Goal: Task Accomplishment & Management: Manage account settings

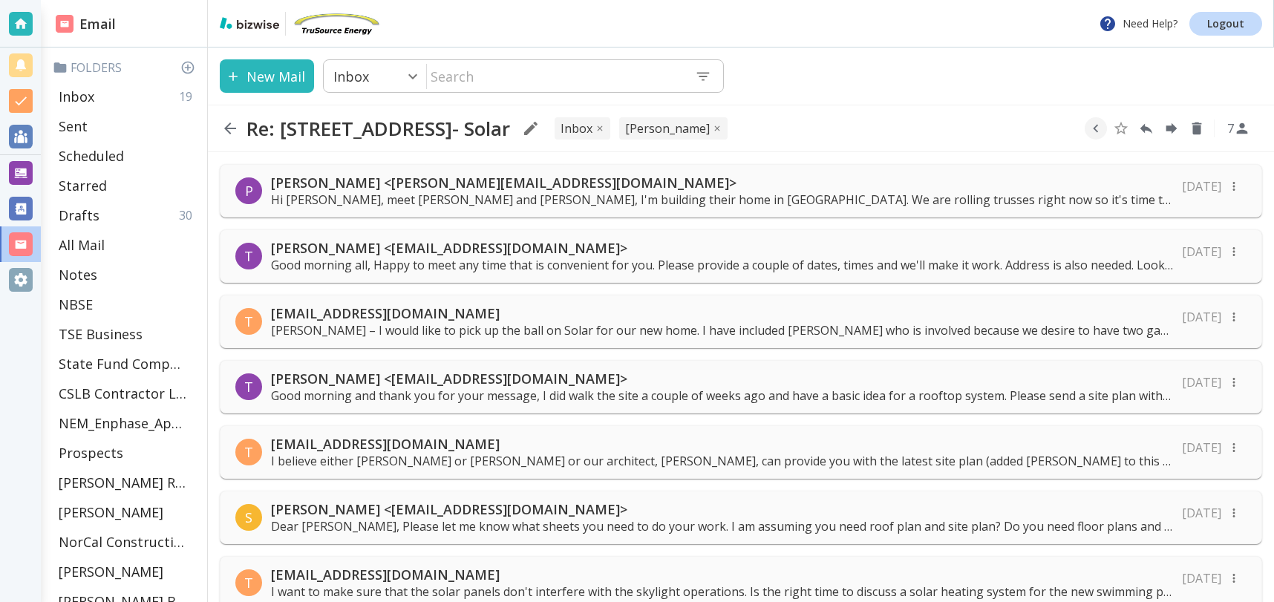
scroll to position [1513, 0]
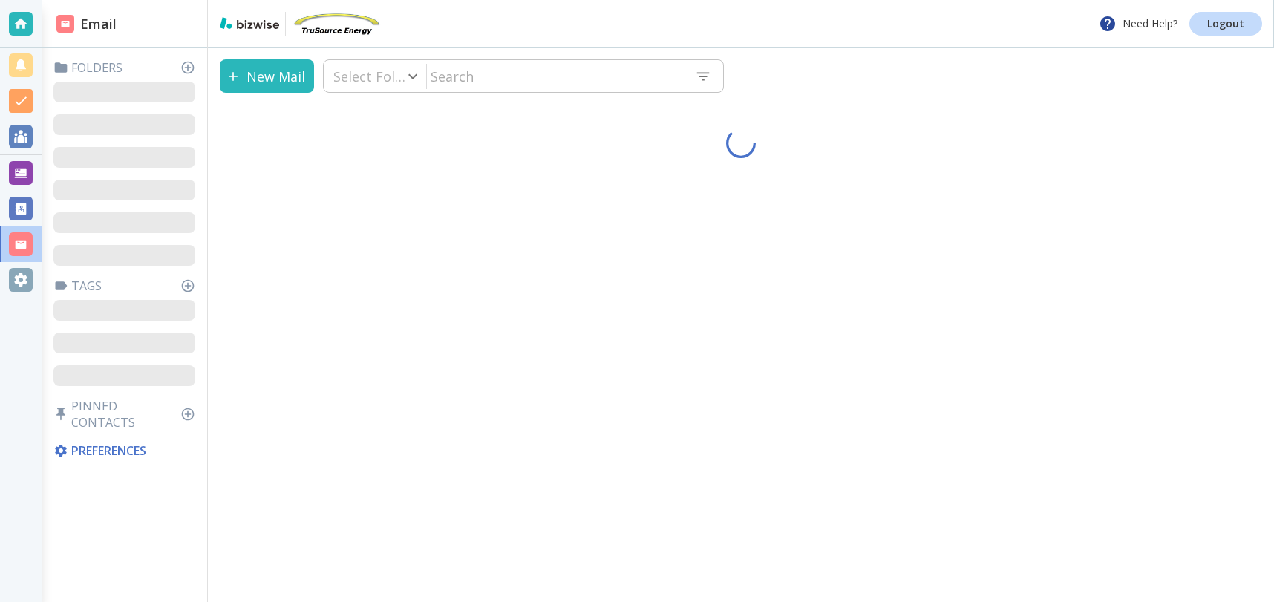
type input "0"
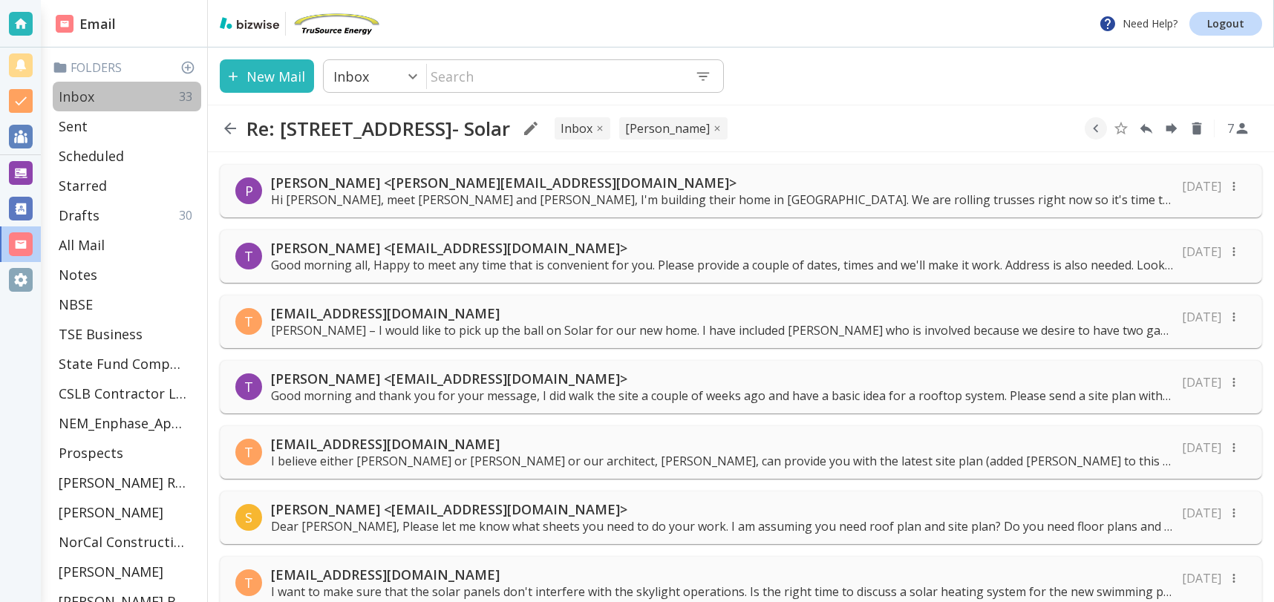
click at [135, 88] on div "Inbox 33" at bounding box center [127, 97] width 148 height 30
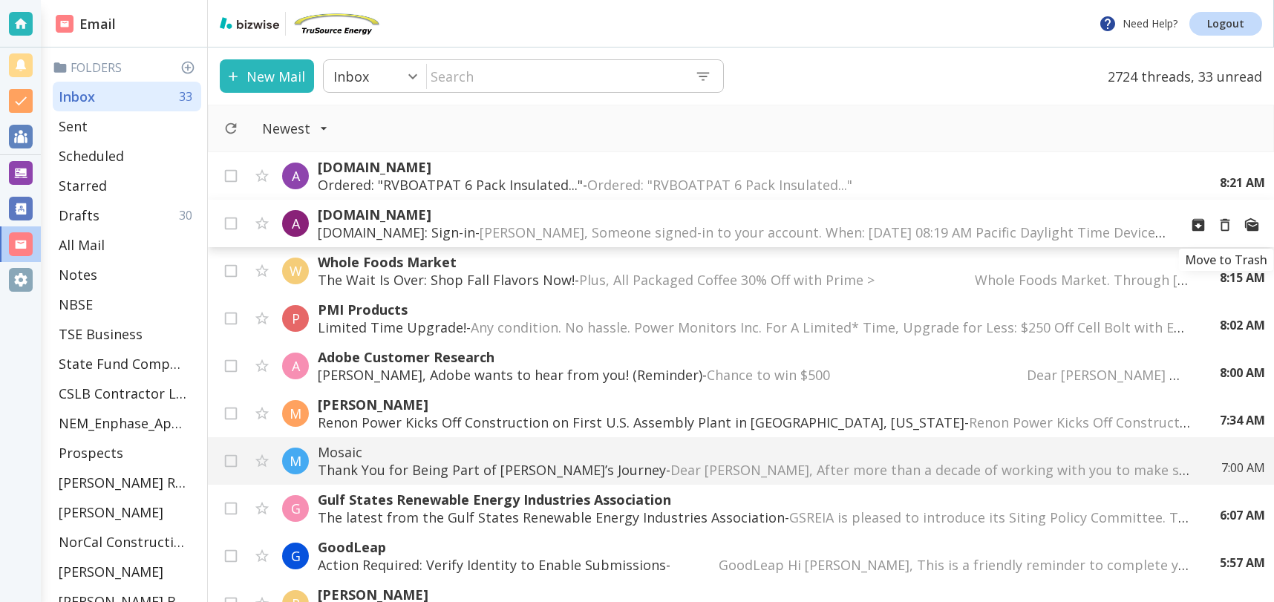
click at [1228, 223] on icon "Move to Trash" at bounding box center [1225, 225] width 10 height 13
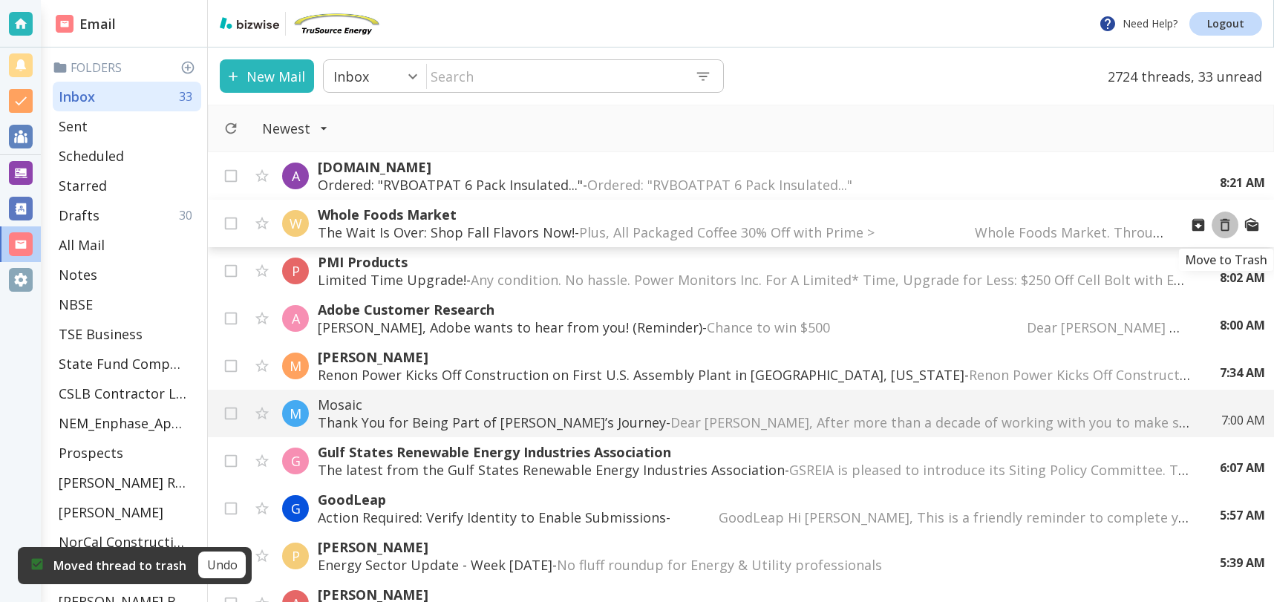
click at [1227, 223] on icon "Move to Trash" at bounding box center [1224, 225] width 16 height 16
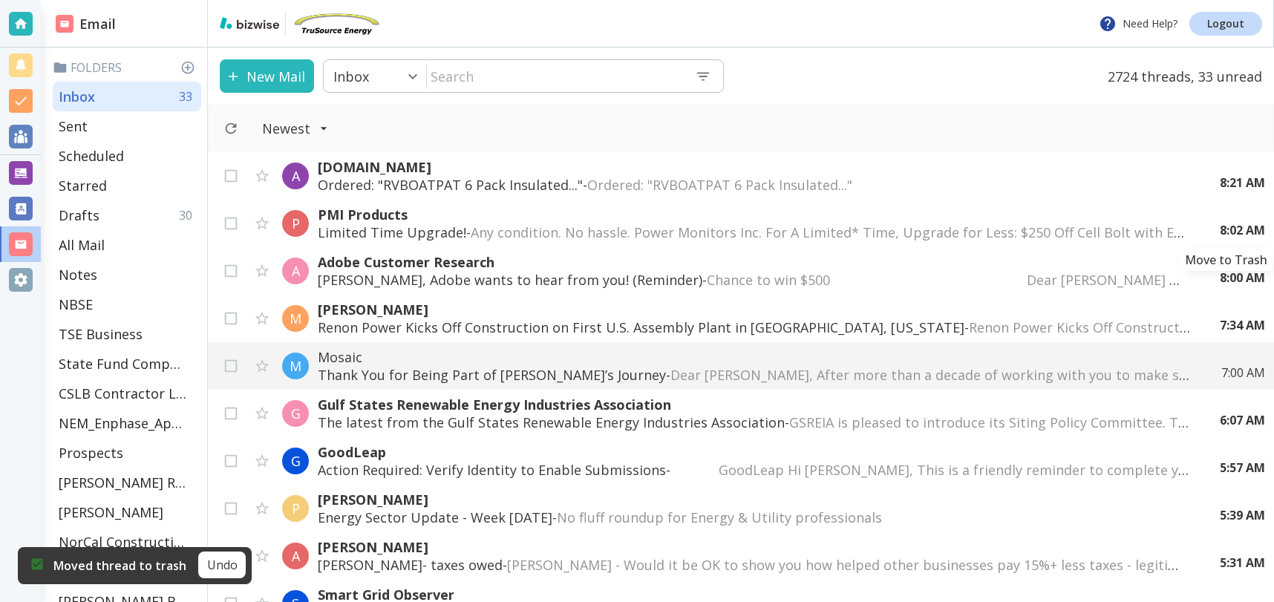
click at [0, 0] on icon "Move to Trash" at bounding box center [0, 0] width 0 height 0
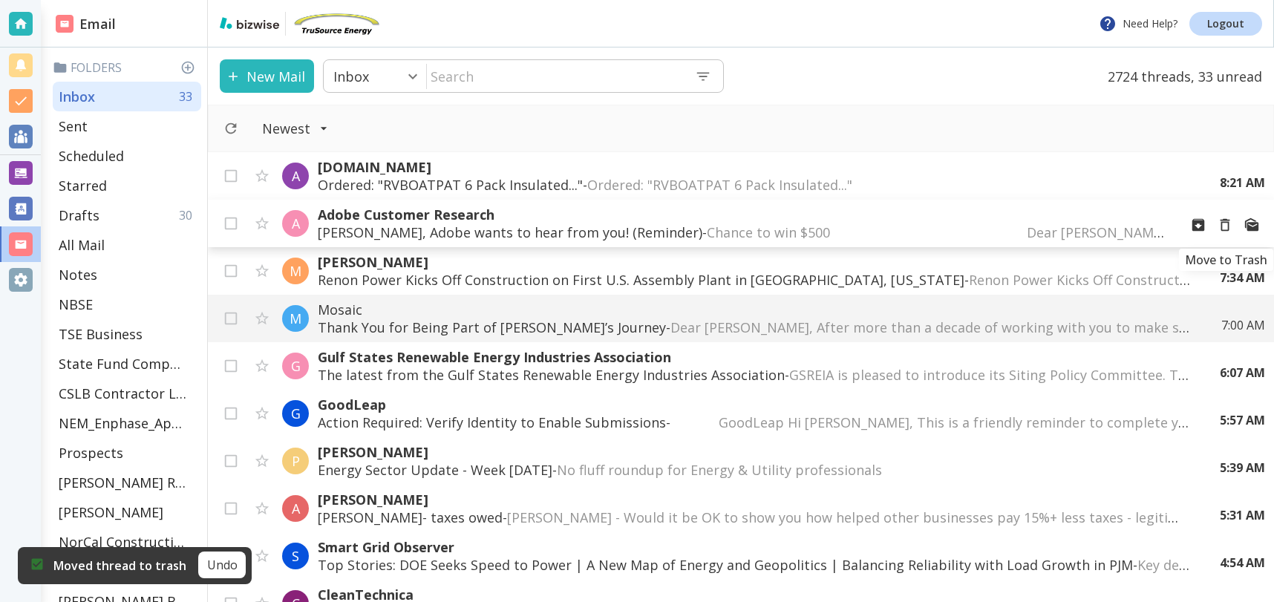
click at [1226, 223] on icon "Move to Trash" at bounding box center [1224, 225] width 16 height 16
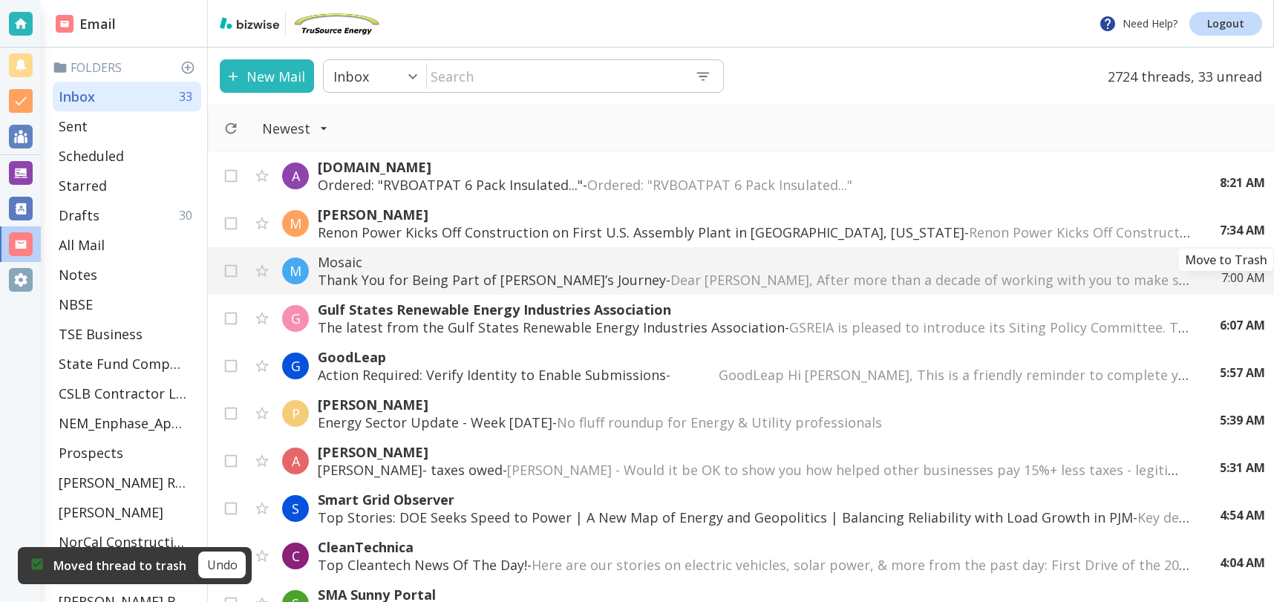
click at [0, 0] on icon "Move to Trash" at bounding box center [0, 0] width 0 height 0
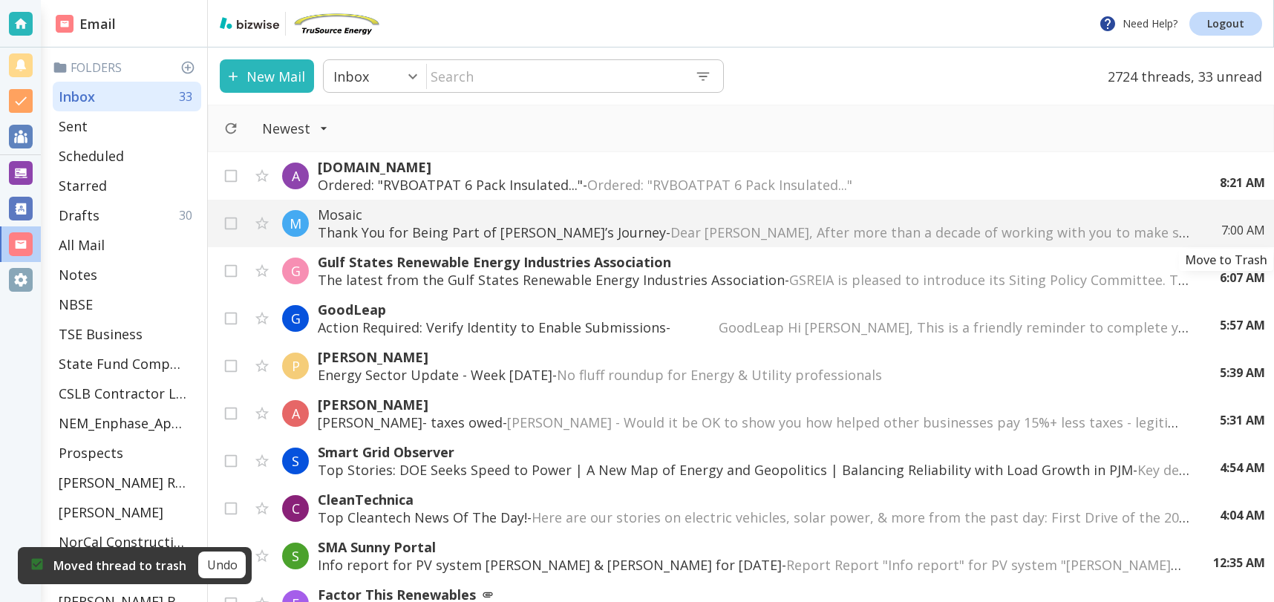
click at [0, 0] on icon "Move to Trash" at bounding box center [0, 0] width 0 height 0
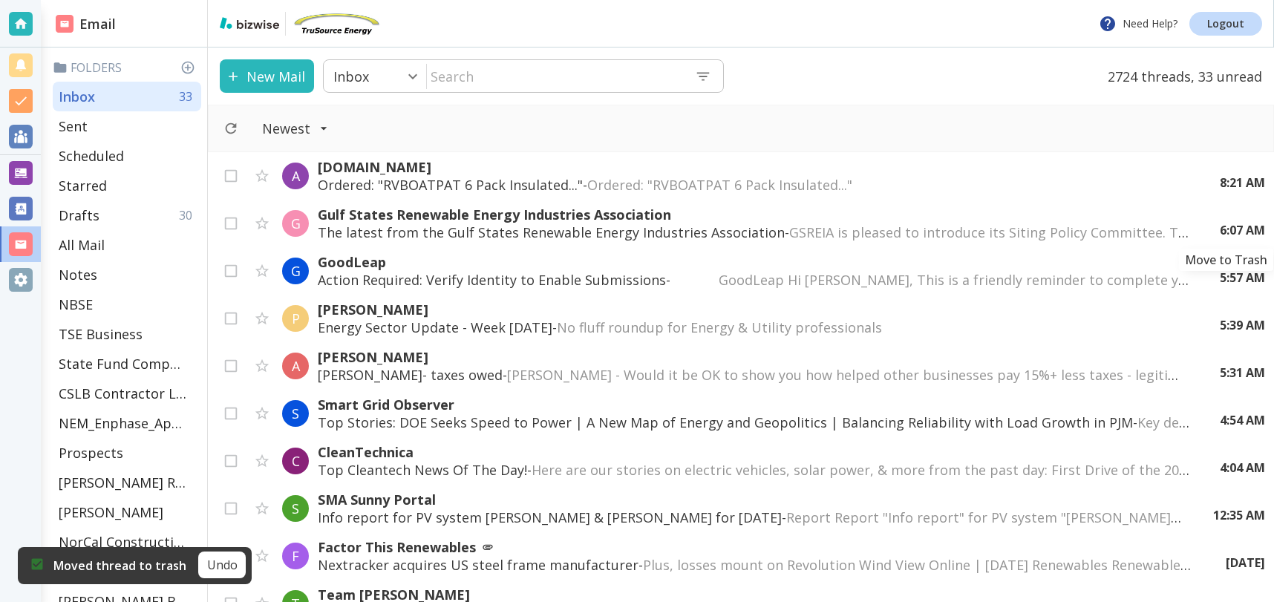
click at [0, 0] on icon "Move to Trash" at bounding box center [0, 0] width 0 height 0
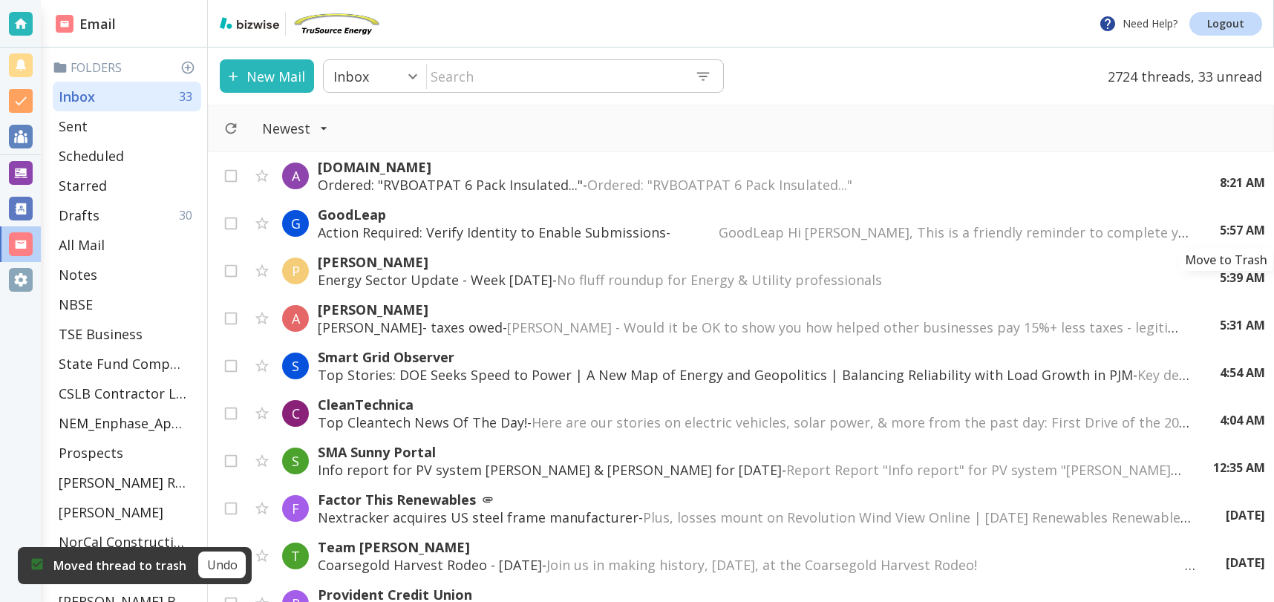
click at [0, 0] on icon "Move to Trash" at bounding box center [0, 0] width 0 height 0
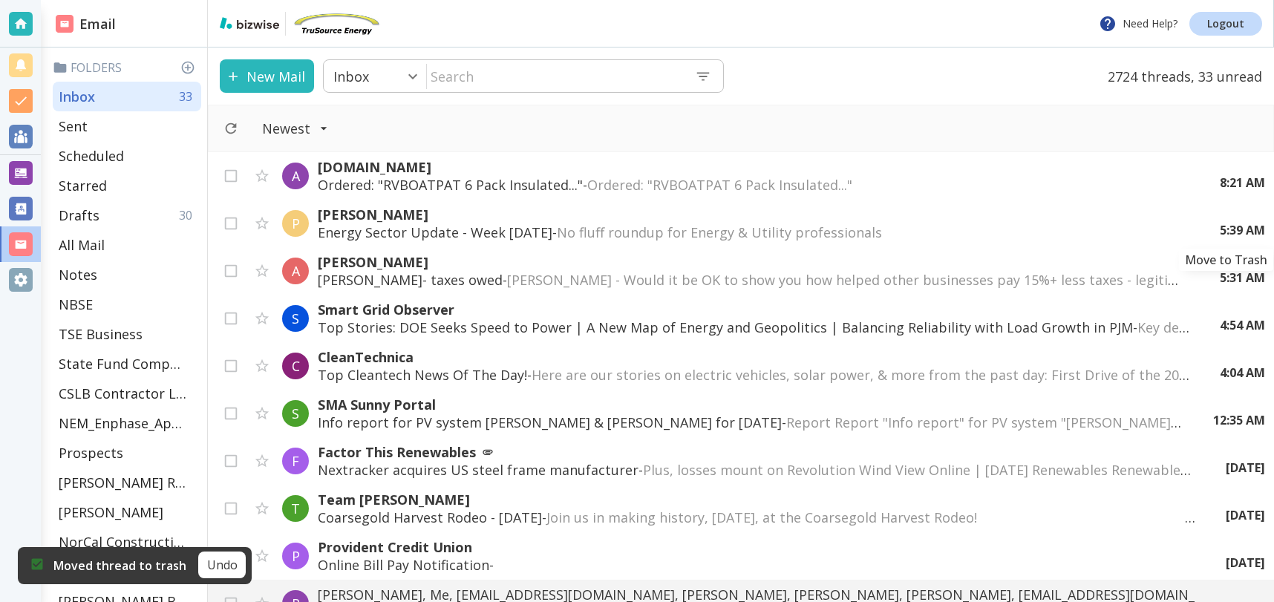
click at [0, 0] on icon "Move to Trash" at bounding box center [0, 0] width 0 height 0
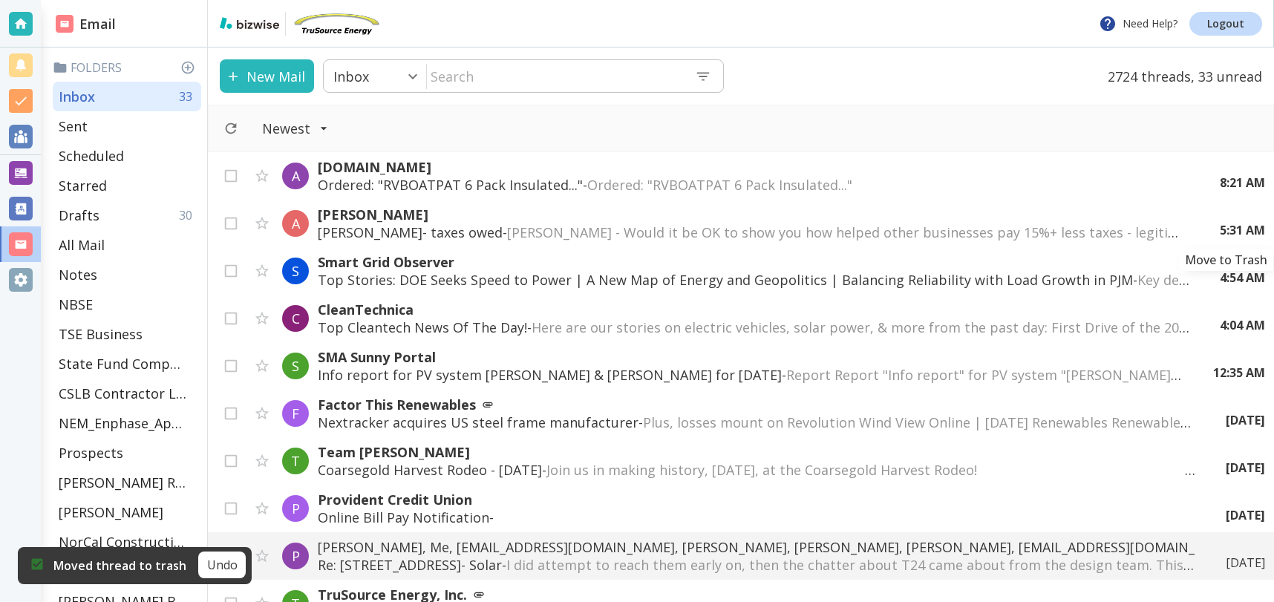
click at [0, 0] on icon "Move to Trash" at bounding box center [0, 0] width 0 height 0
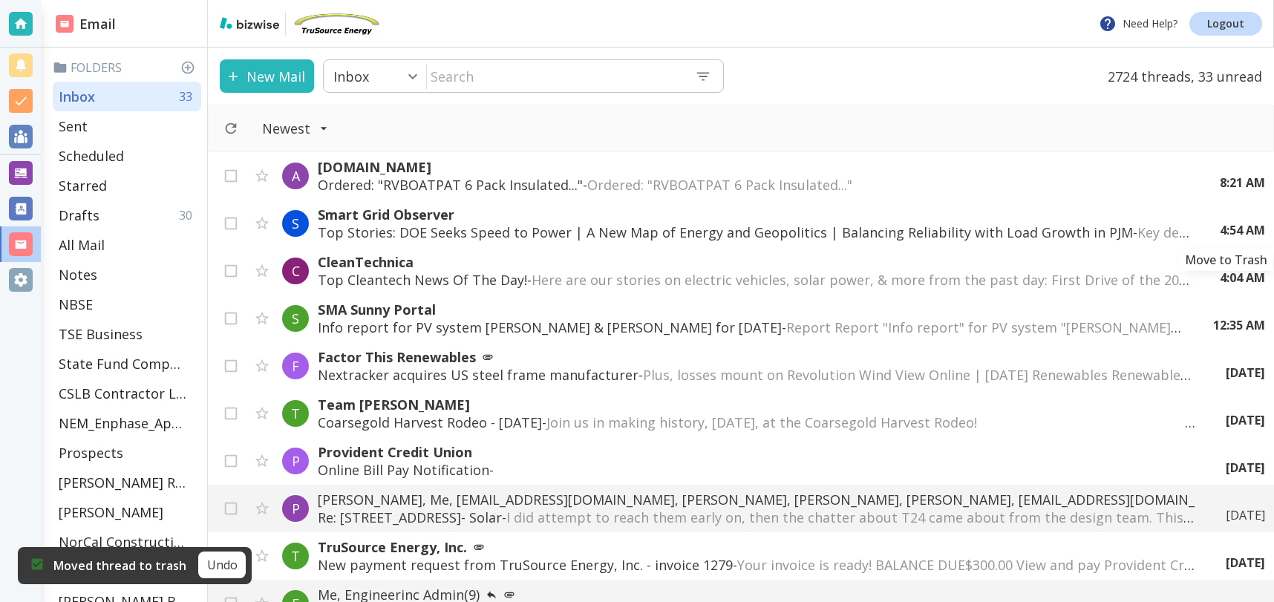
click at [0, 0] on icon "Move to Trash" at bounding box center [0, 0] width 0 height 0
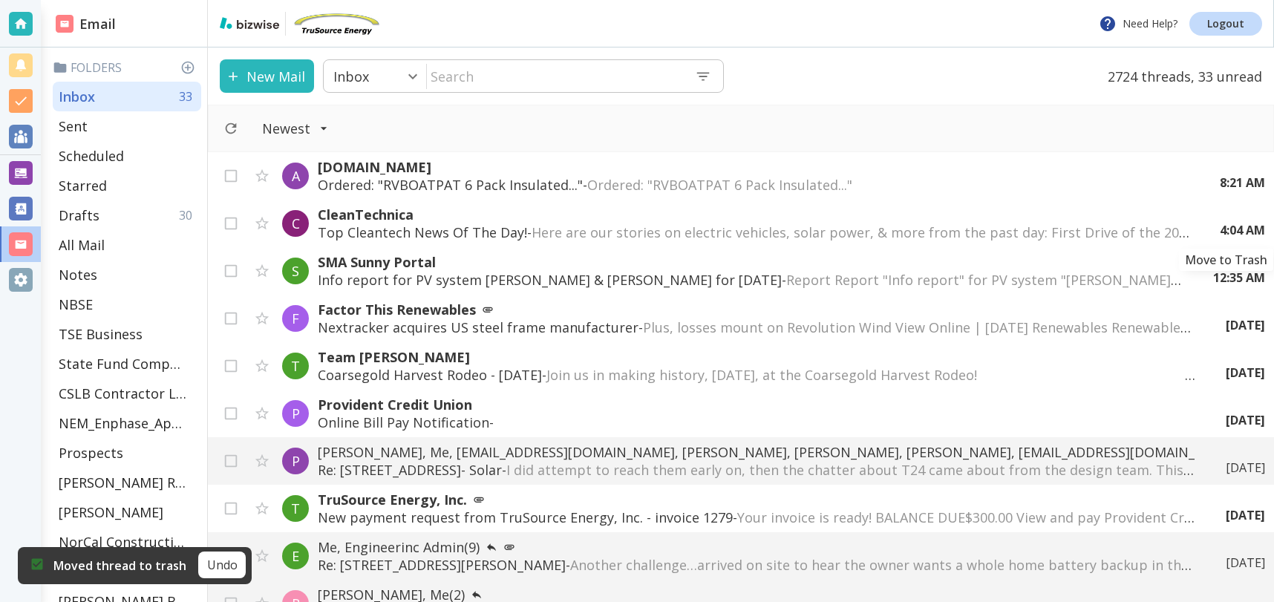
click at [0, 0] on icon "Move to Trash" at bounding box center [0, 0] width 0 height 0
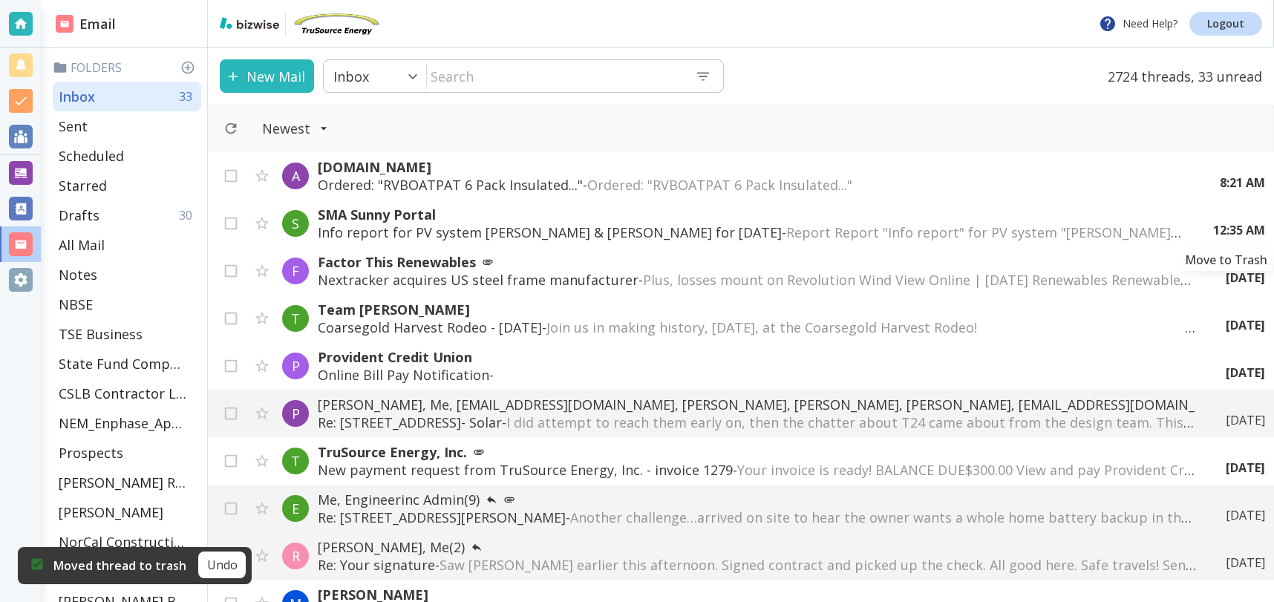
click at [0, 0] on icon "Move to Trash" at bounding box center [0, 0] width 0 height 0
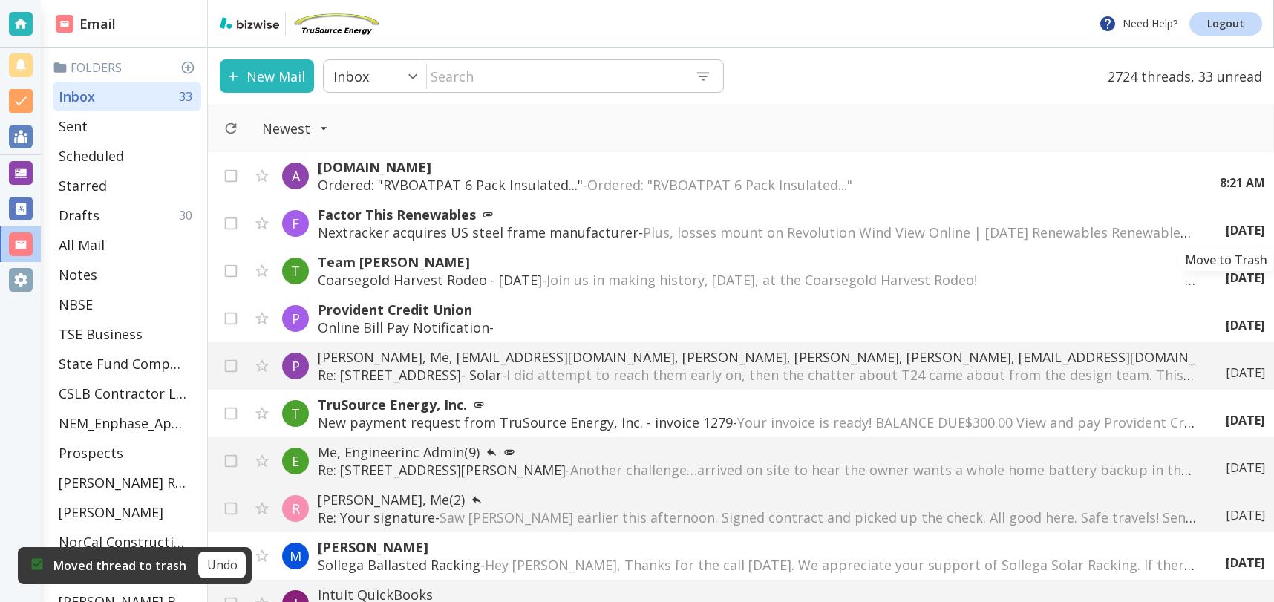
click at [0, 0] on icon "Move to Trash" at bounding box center [0, 0] width 0 height 0
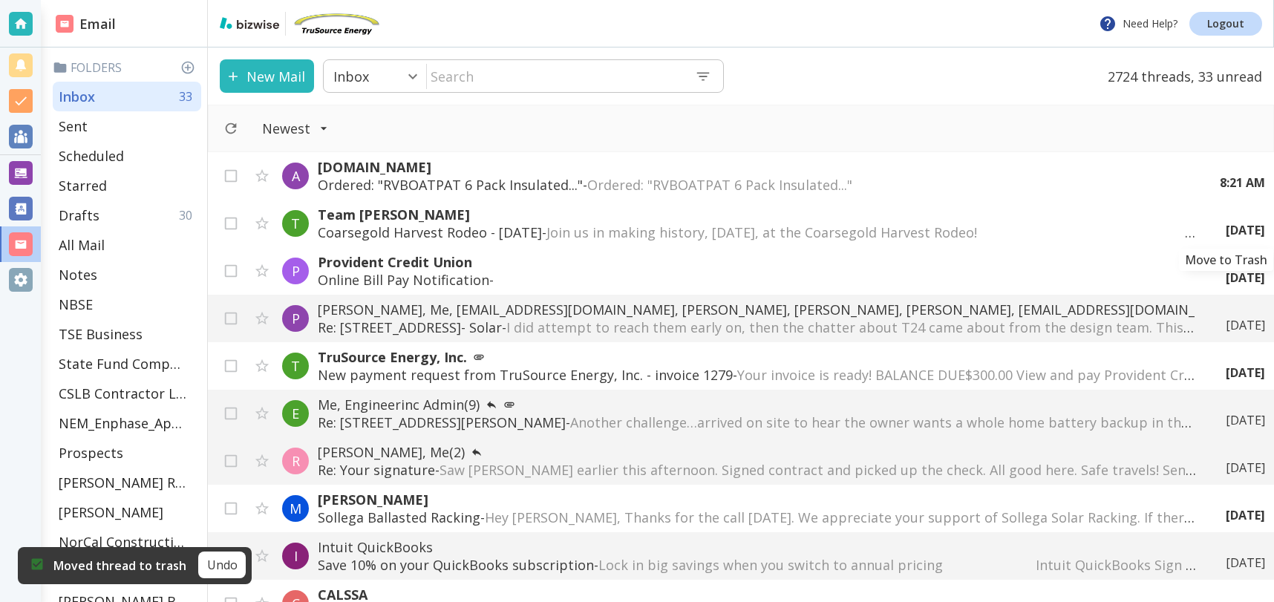
click at [0, 0] on icon "Move to Trash" at bounding box center [0, 0] width 0 height 0
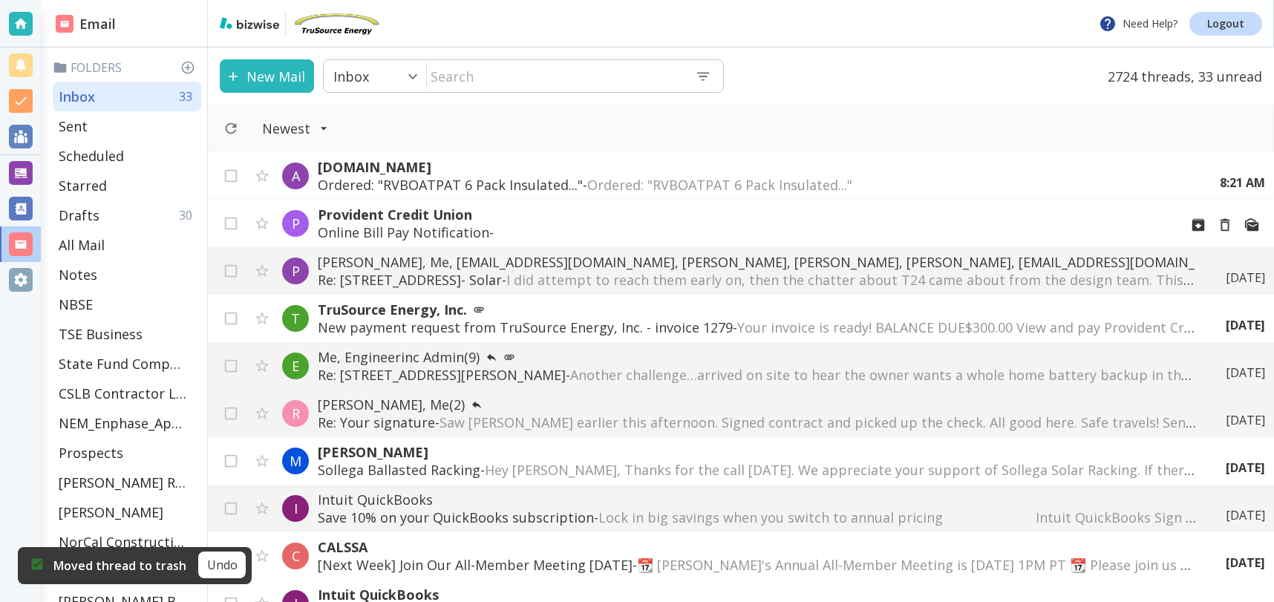
click at [736, 229] on p "Online Bill Pay Notification -" at bounding box center [742, 232] width 849 height 18
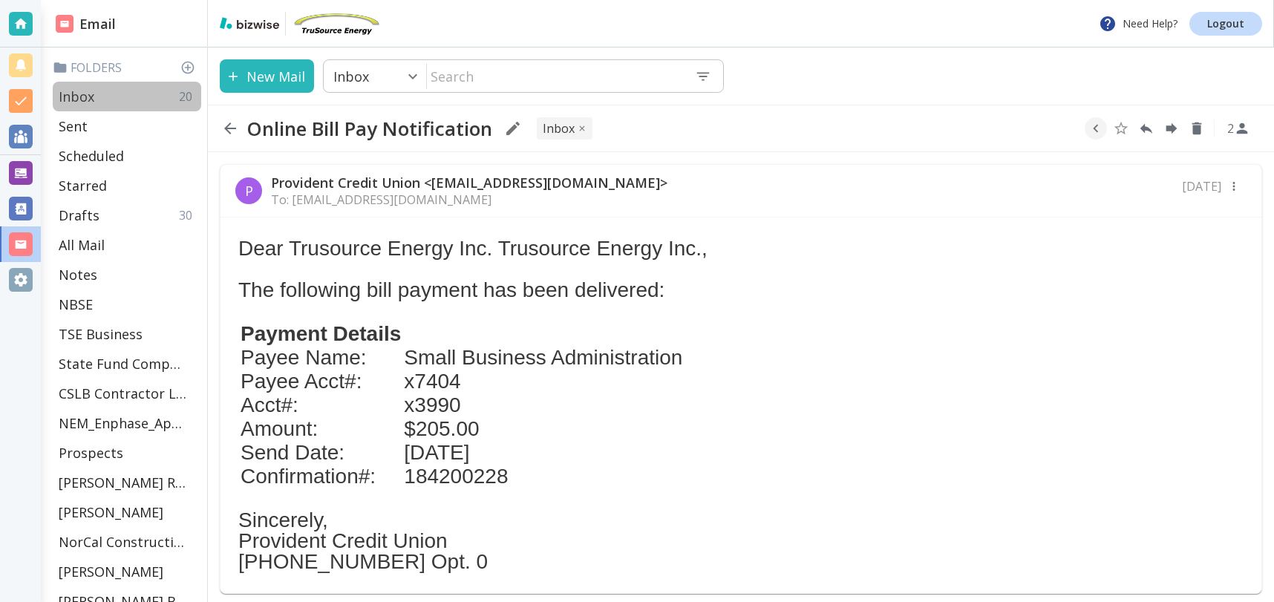
click at [71, 98] on p "Inbox" at bounding box center [77, 97] width 36 height 18
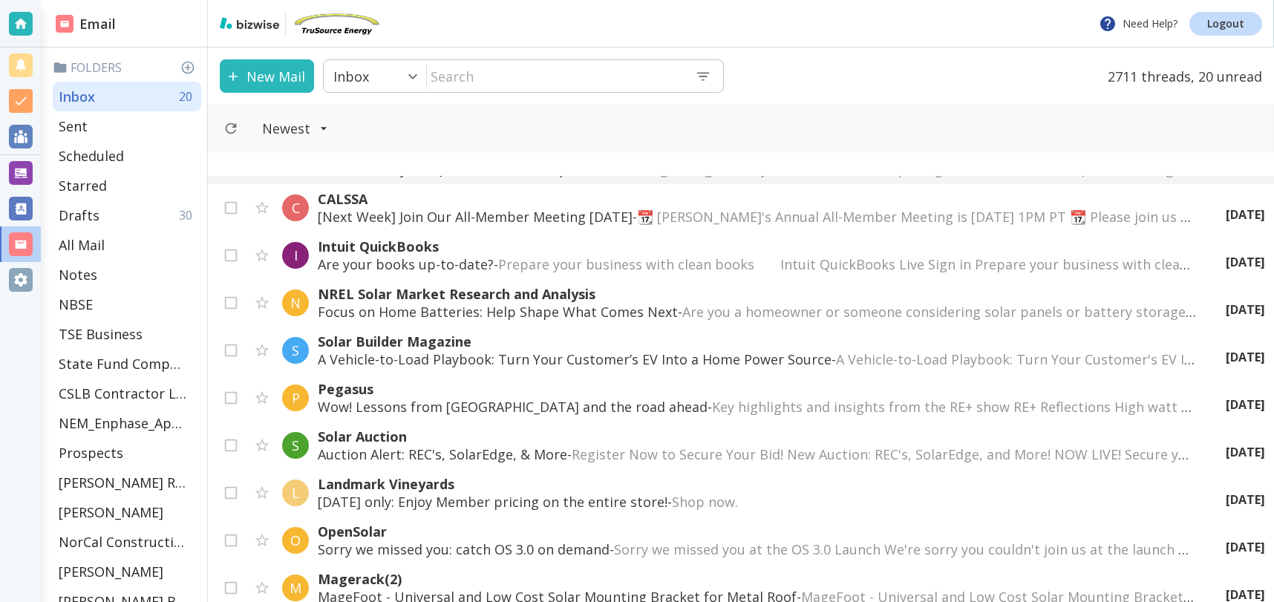
scroll to position [376, 0]
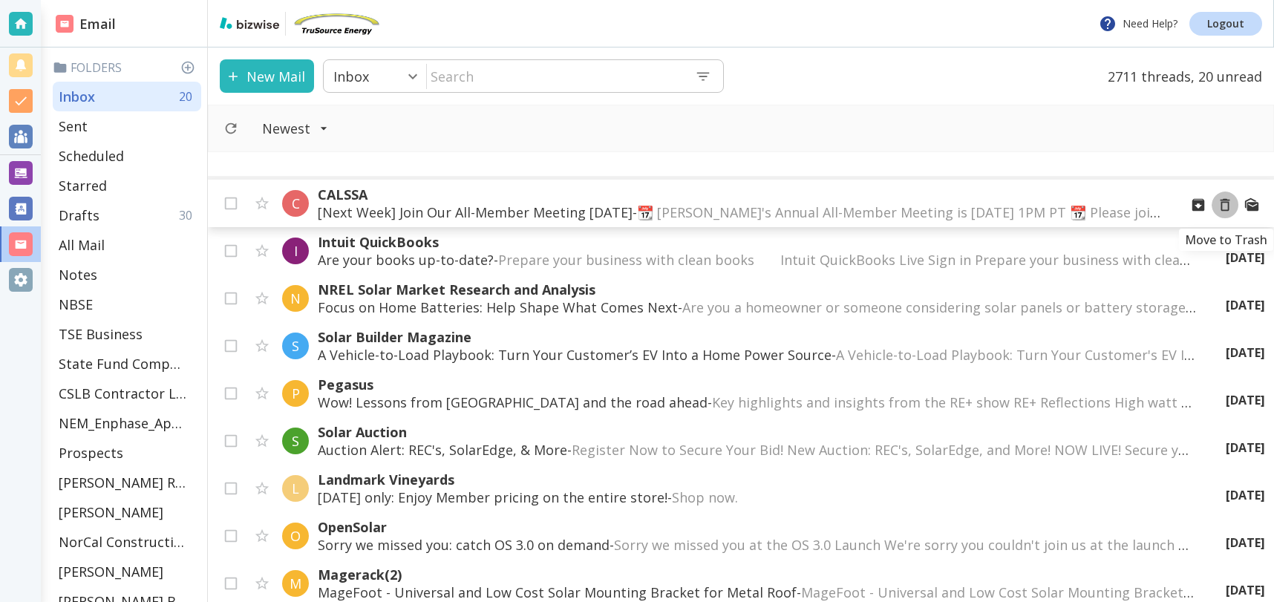
click at [1227, 205] on icon "Move to Trash" at bounding box center [1225, 205] width 10 height 13
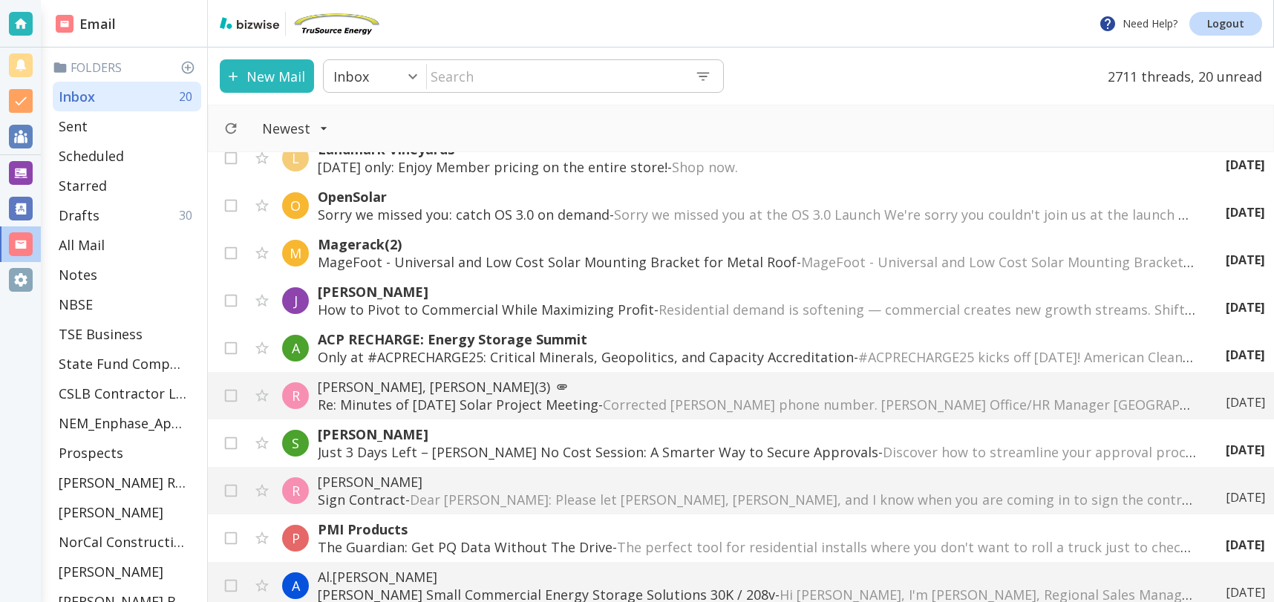
scroll to position [636, 0]
click at [1222, 441] on icon "Move to Trash" at bounding box center [1225, 444] width 10 height 13
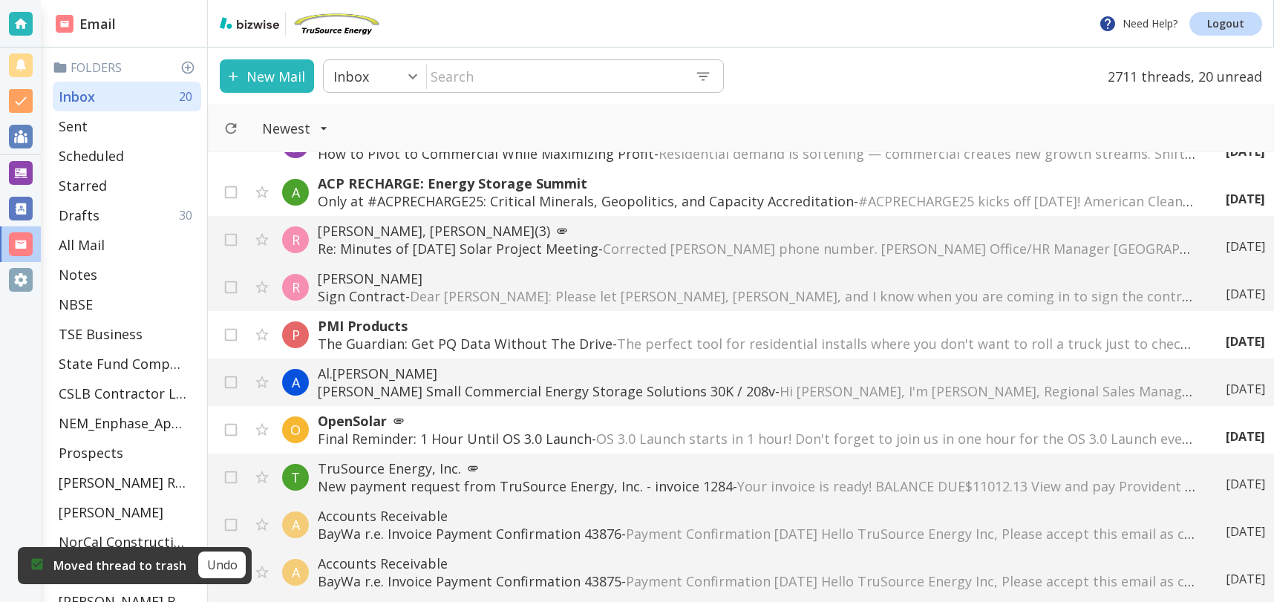
scroll to position [796, 0]
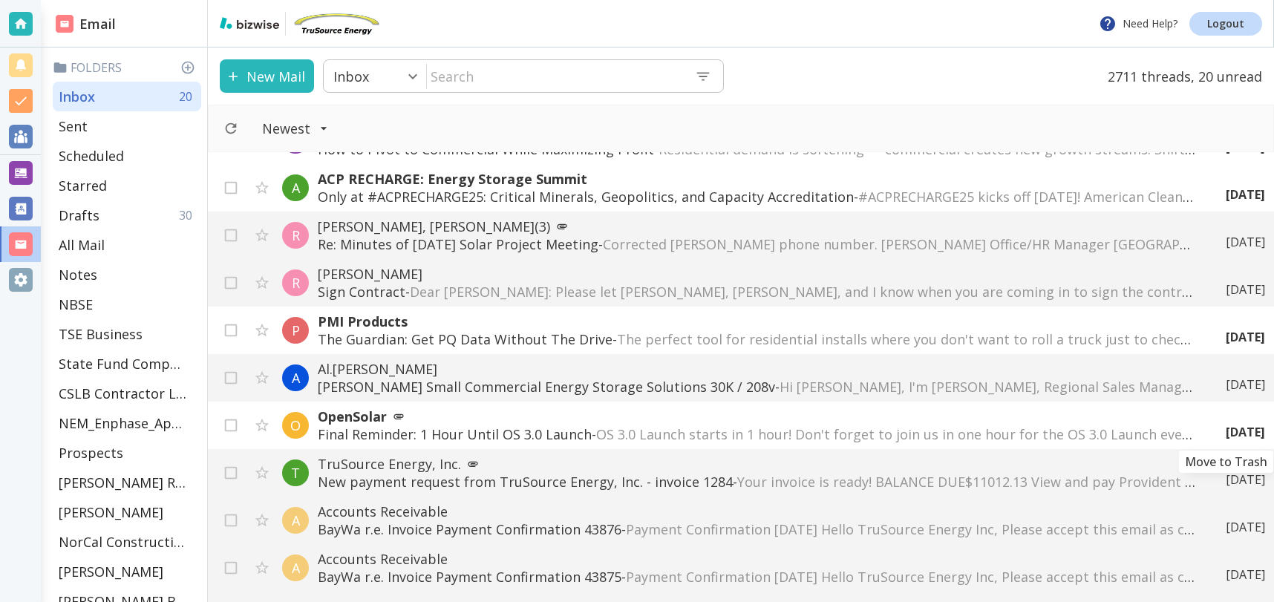
click at [0, 0] on icon "Move to Trash" at bounding box center [0, 0] width 0 height 0
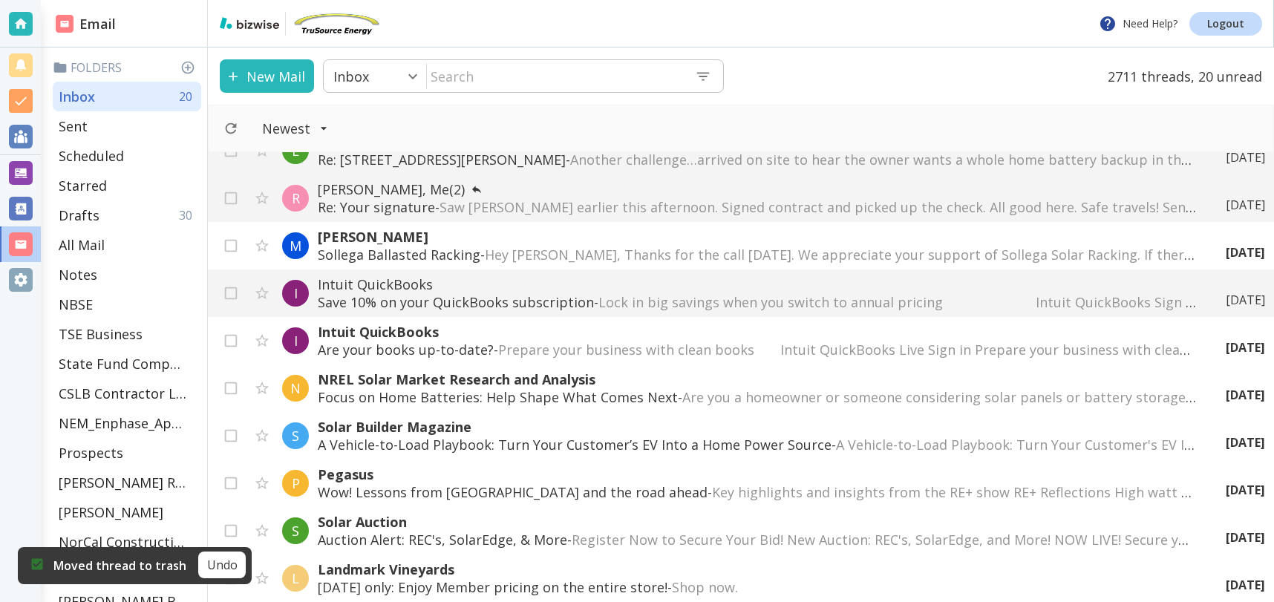
scroll to position [0, 0]
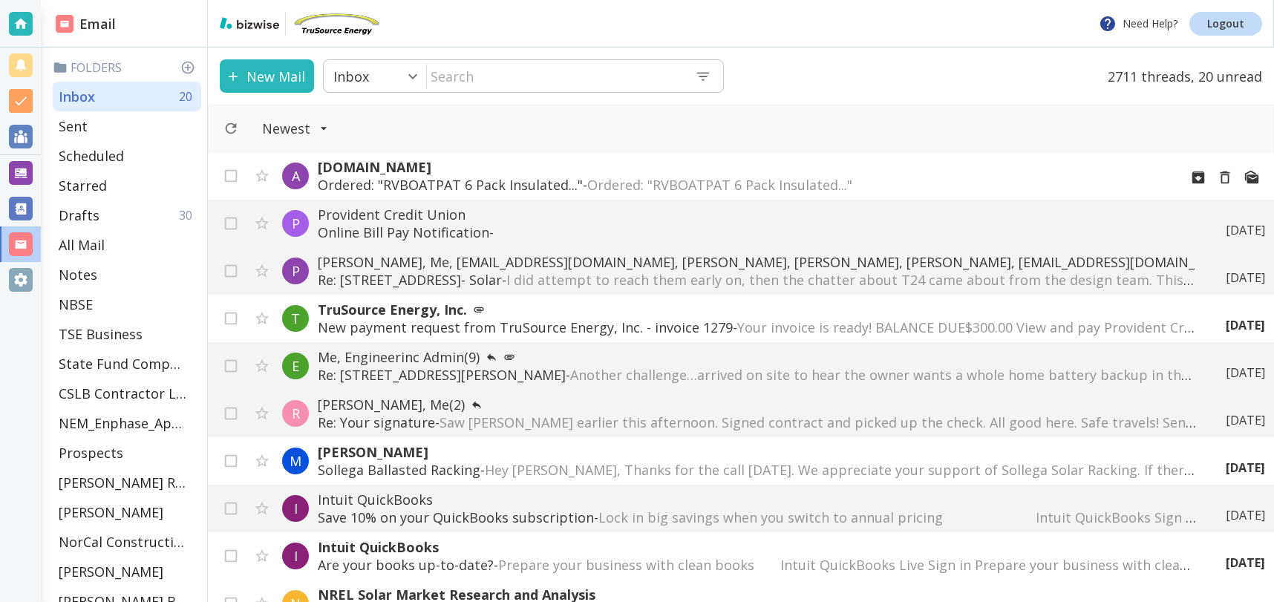
click at [638, 176] on span "Ordered: "RVBOATPAT 6 Pack Insulated..."͏ ‌ ͏ ‌ ͏ ‌ ͏ ‌ ͏ ‌ ͏ ‌ ͏ ‌ ͏ ‌ ͏ ‌ ͏ ‌…" at bounding box center [858, 185] width 543 height 18
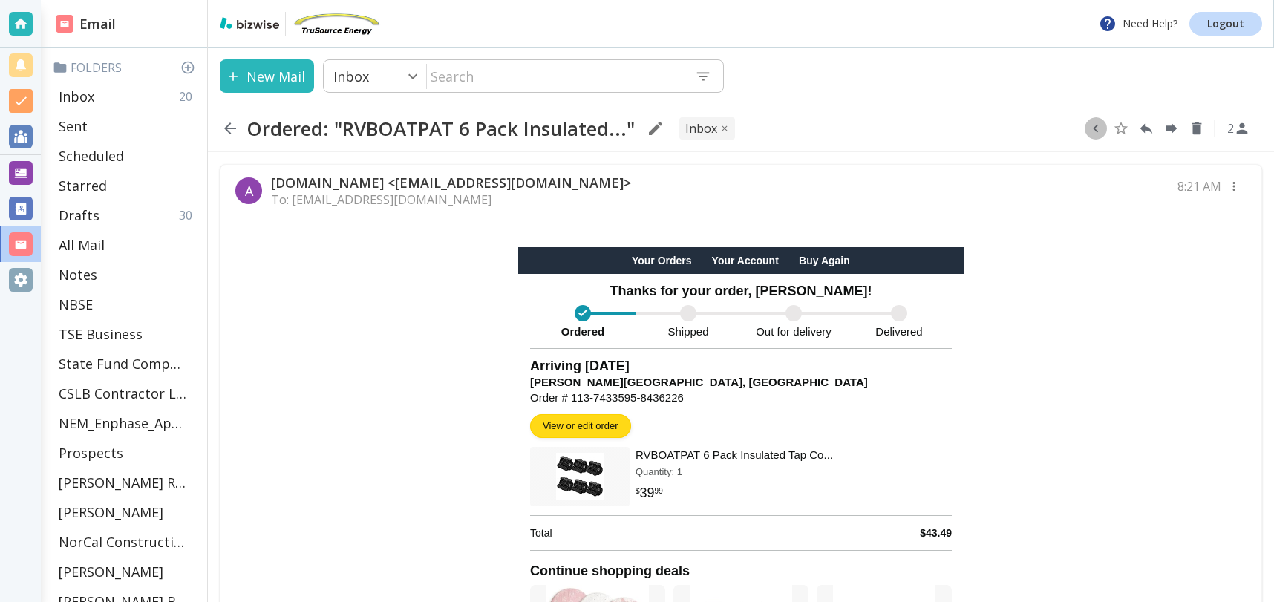
click at [1096, 128] on icon "button" at bounding box center [1095, 128] width 16 height 16
click at [1043, 128] on icon "Move to Folder" at bounding box center [1038, 128] width 13 height 11
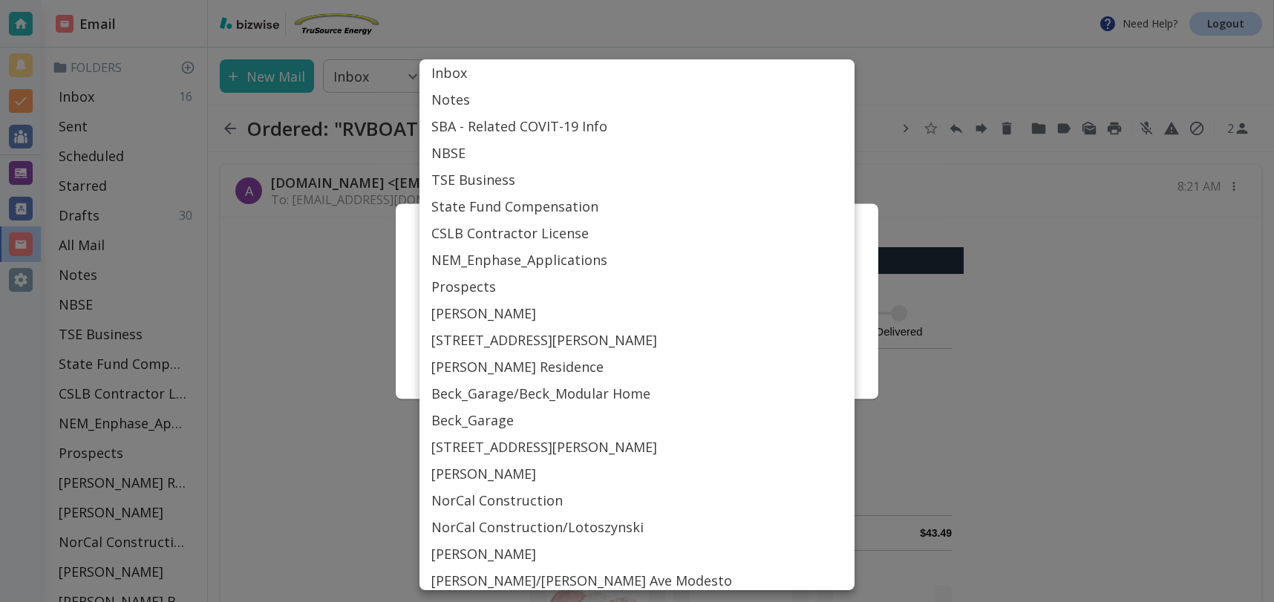
click at [594, 0] on body "Need Help? Logout Email Folders Inbox 16 Sent Scheduled Starred Drafts 30 All M…" at bounding box center [637, 0] width 1274 height 0
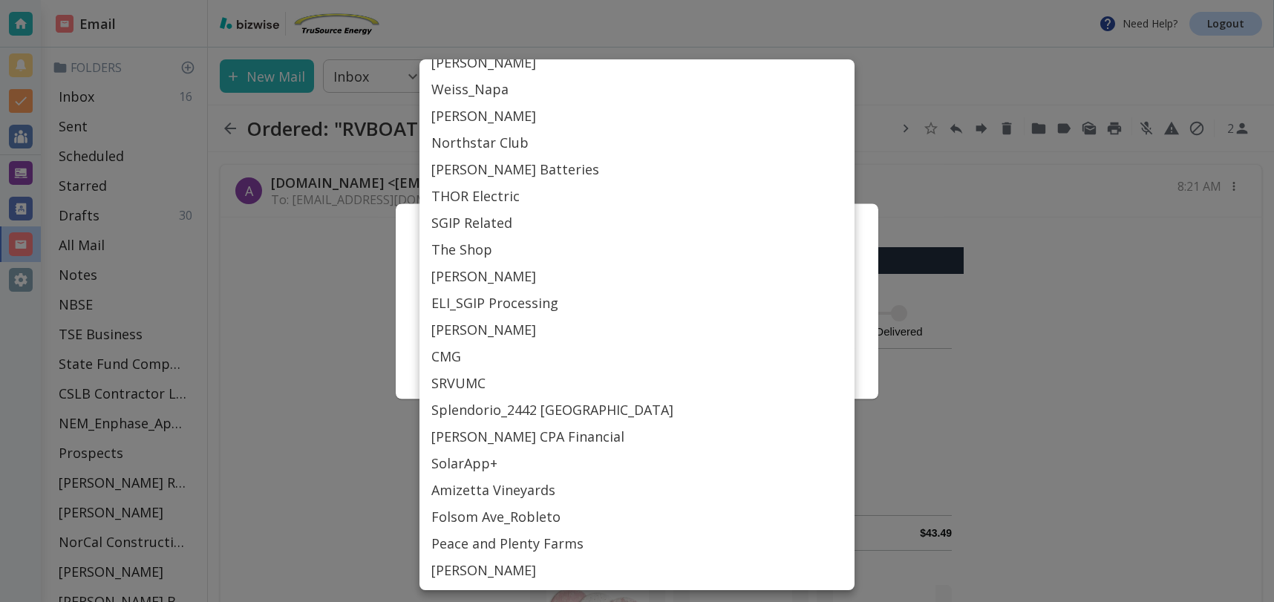
scroll to position [672, 0]
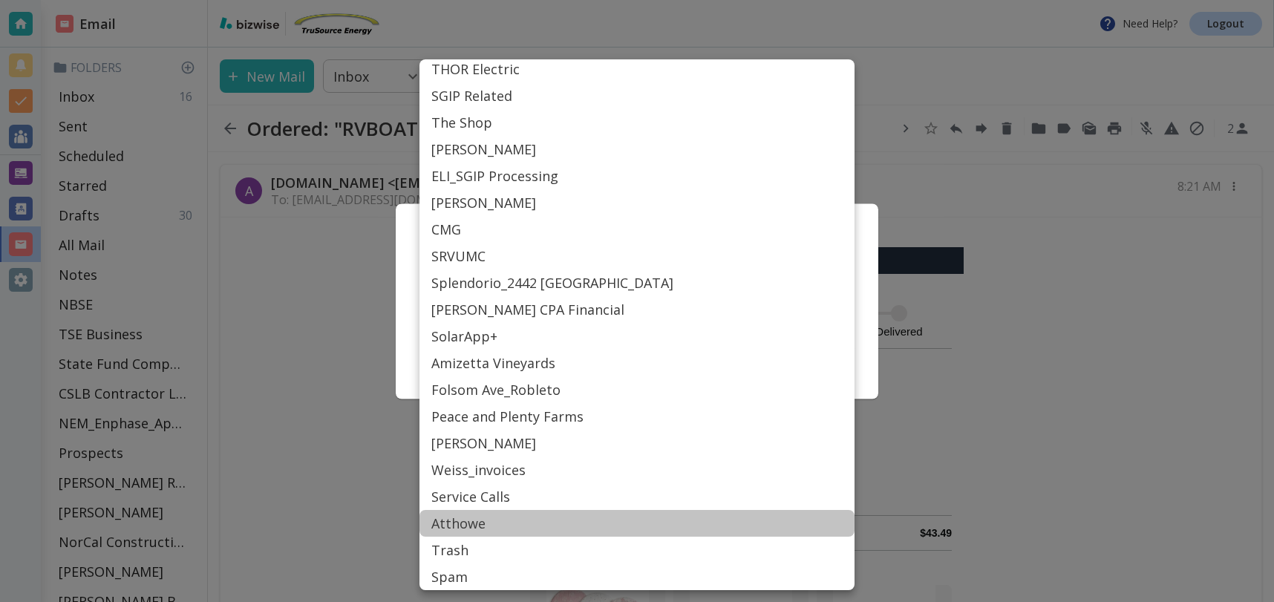
click at [468, 522] on li "Atthowe" at bounding box center [636, 523] width 435 height 27
type input "Label_87"
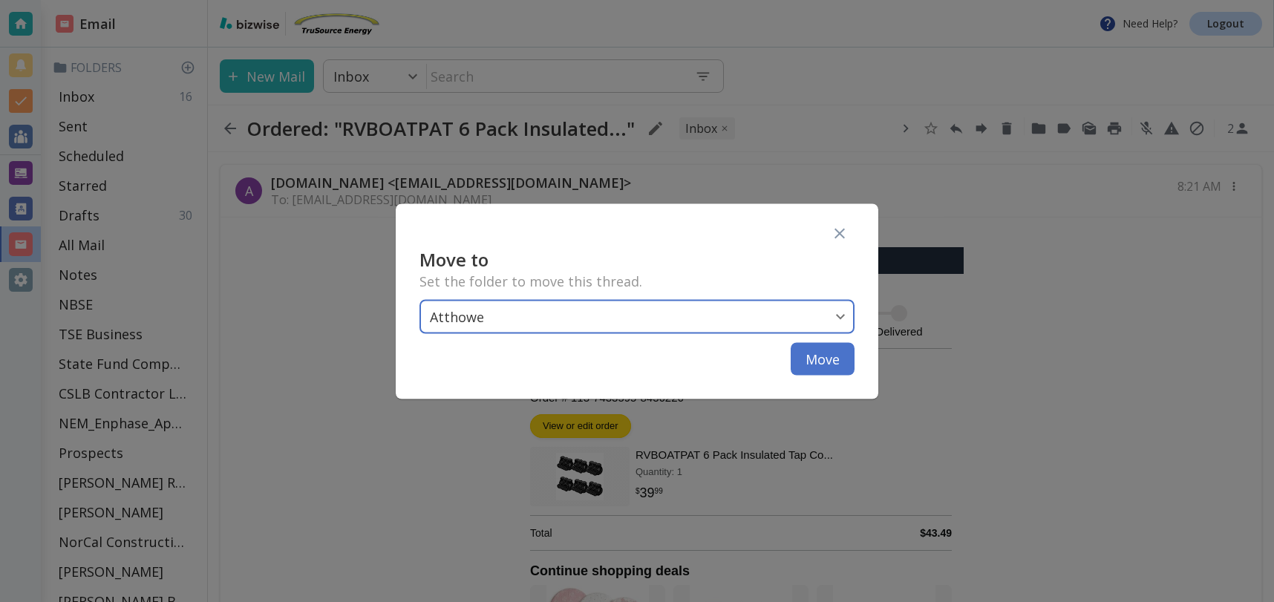
click at [822, 351] on button "Move" at bounding box center [822, 358] width 64 height 33
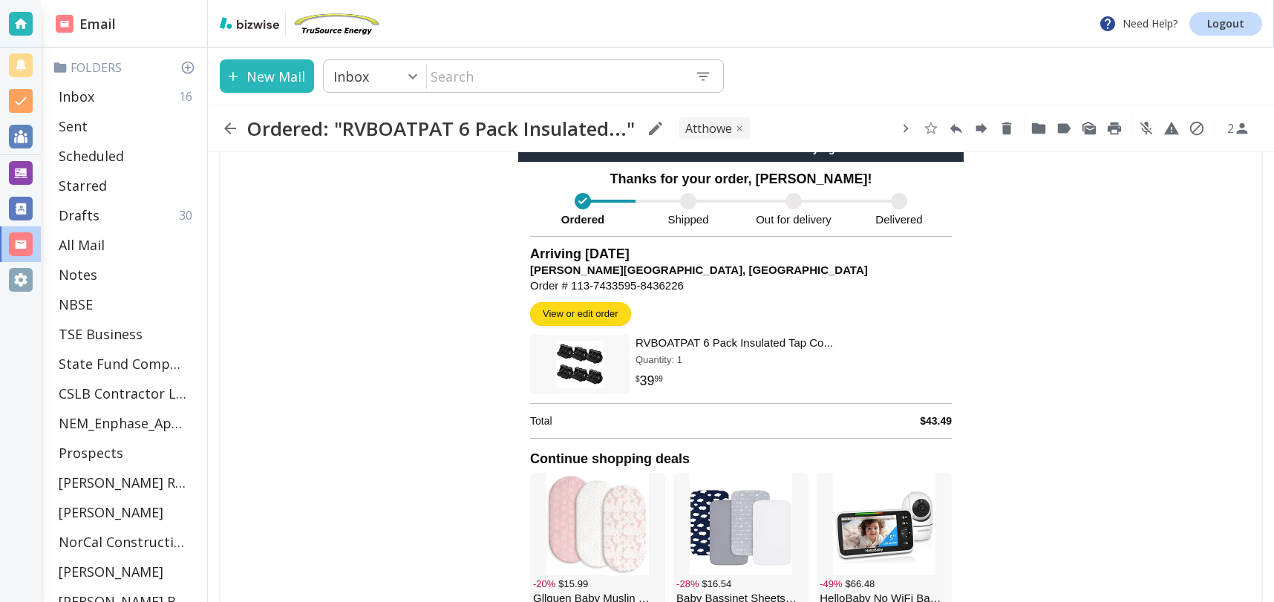
scroll to position [0, 0]
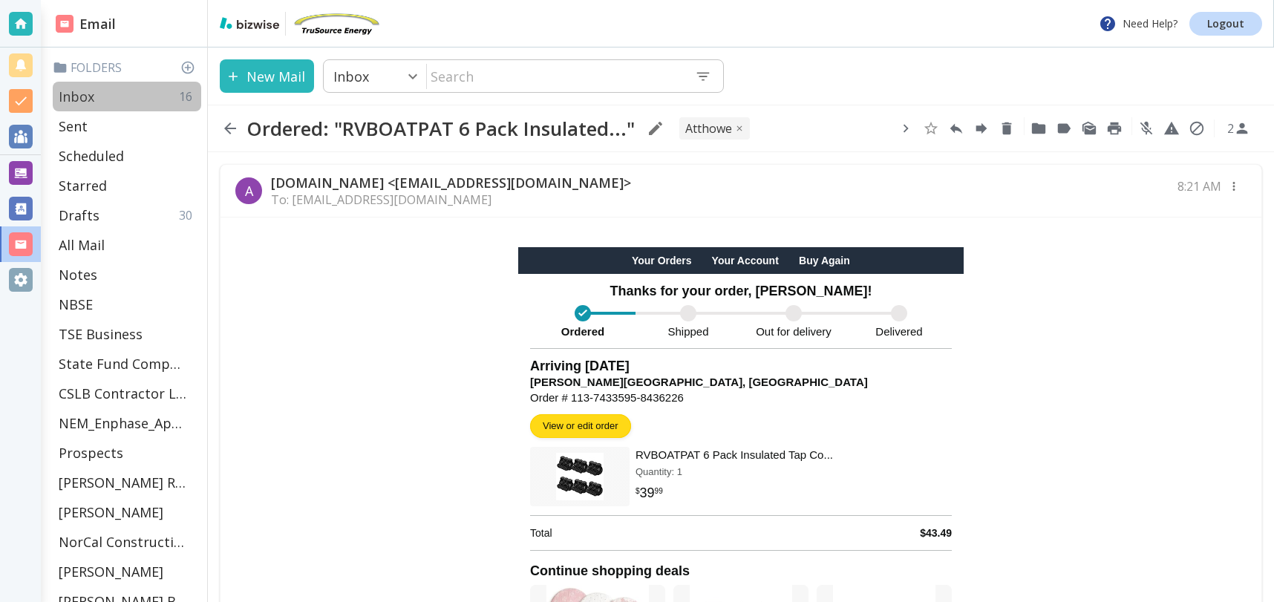
click at [84, 91] on p "Inbox" at bounding box center [77, 97] width 36 height 18
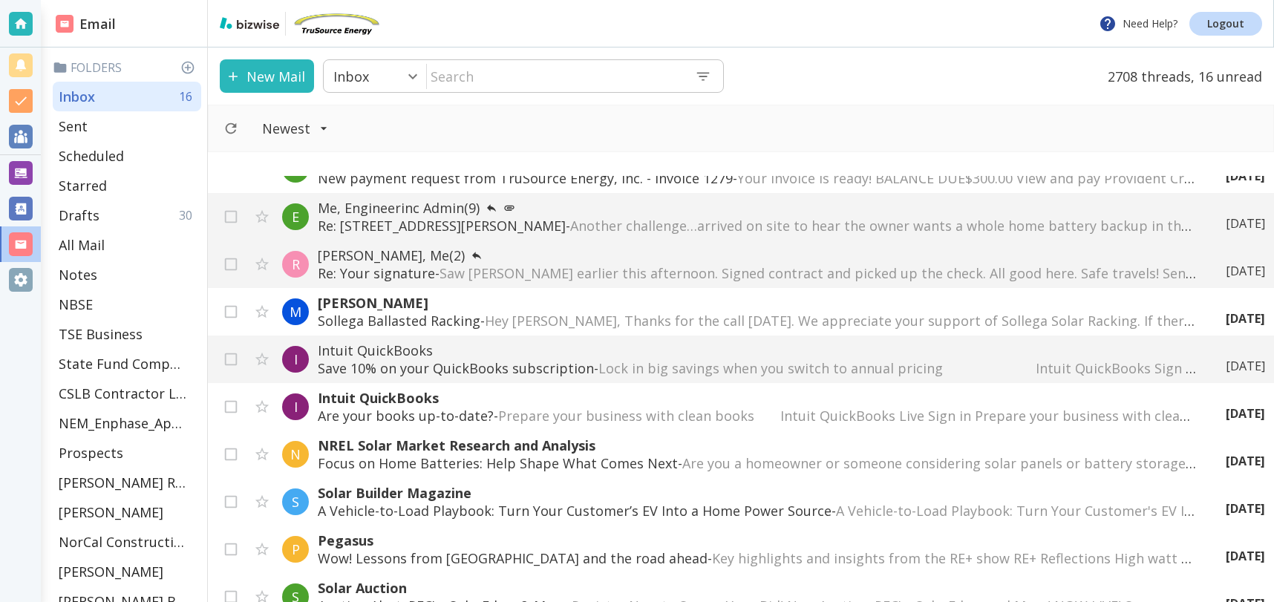
scroll to position [205, 0]
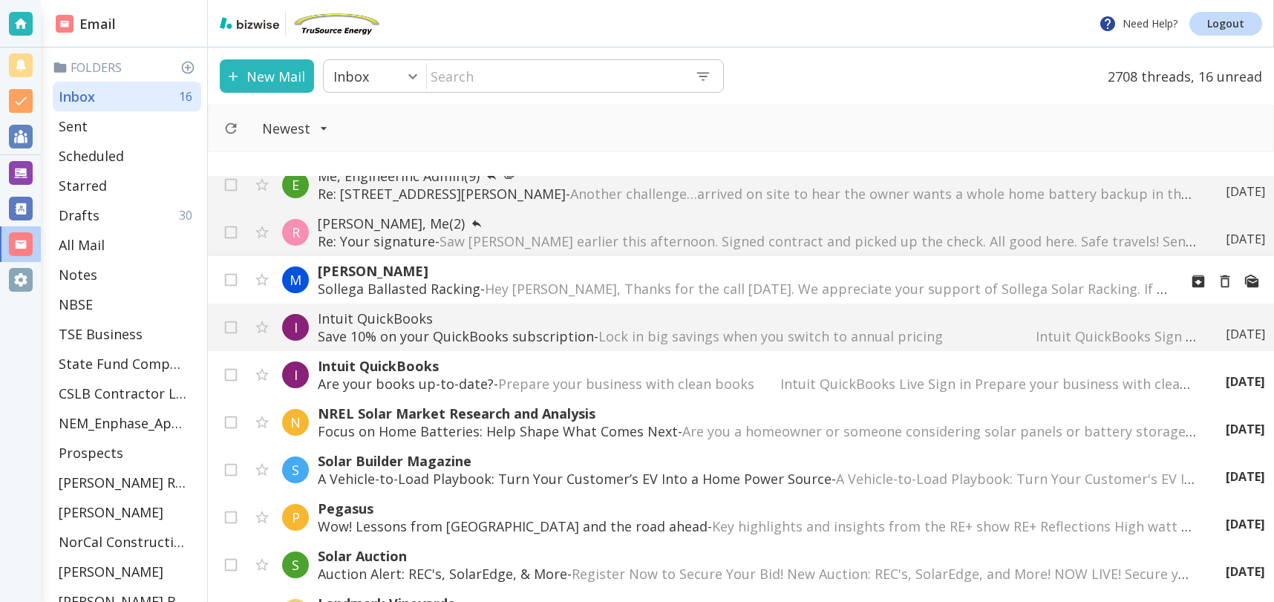
click at [661, 283] on span "Hey Tony, Thanks for the call today. We appreciate your support of Sollega Sola…" at bounding box center [1123, 289] width 1277 height 18
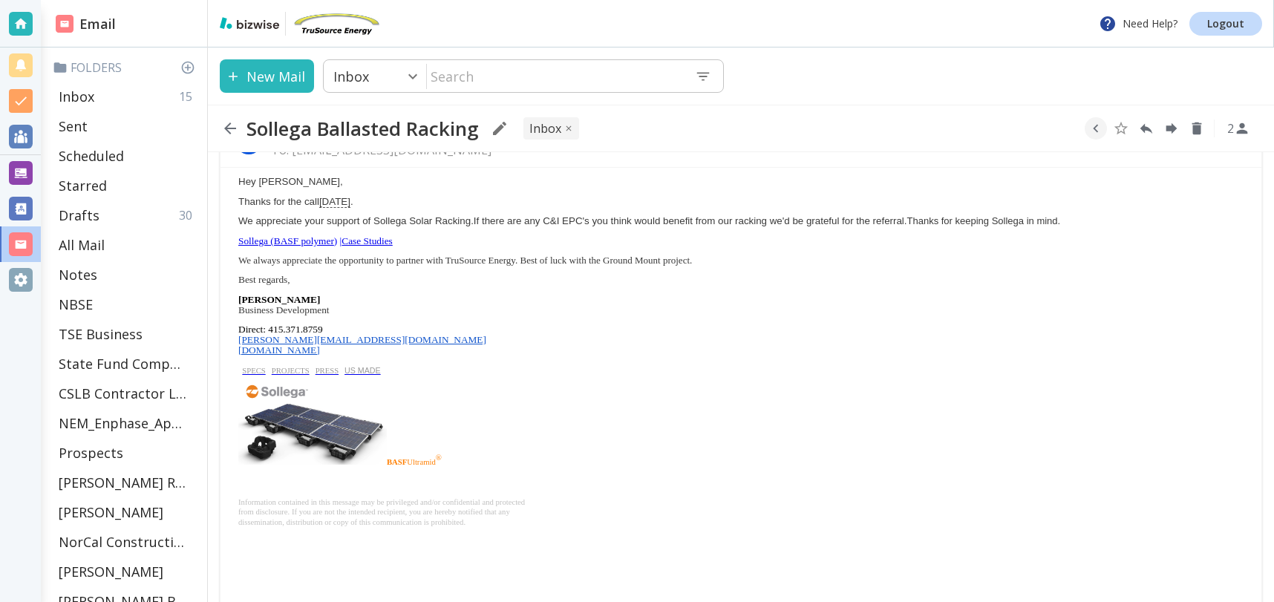
scroll to position [55, 0]
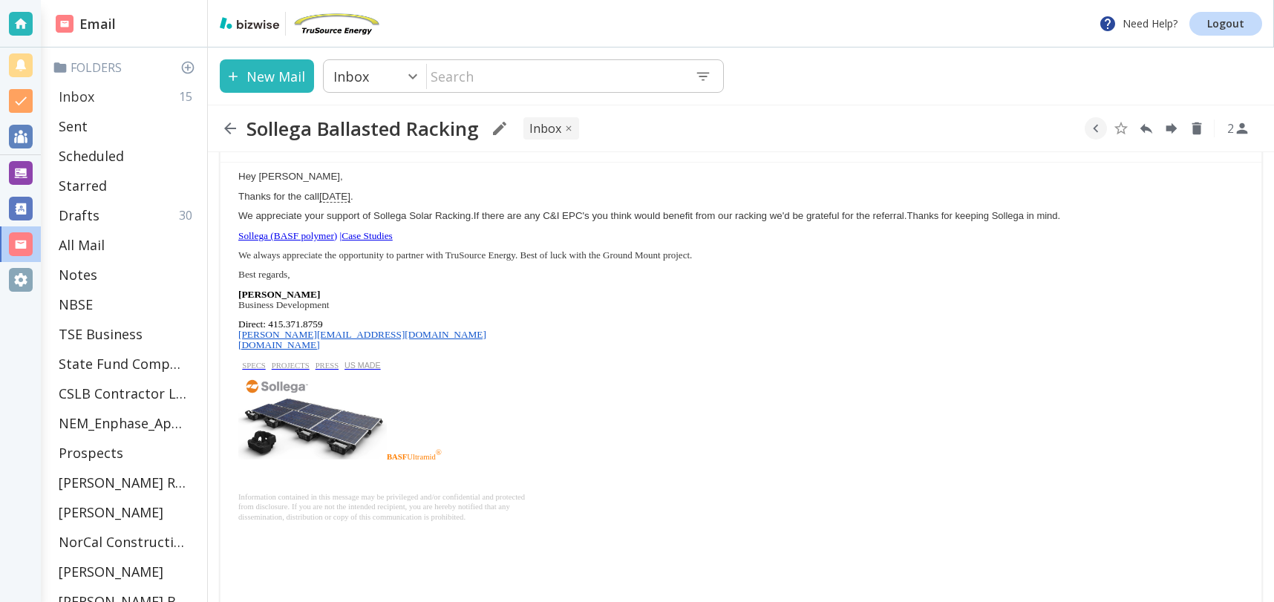
click at [109, 96] on div "Inbox 15" at bounding box center [127, 97] width 148 height 30
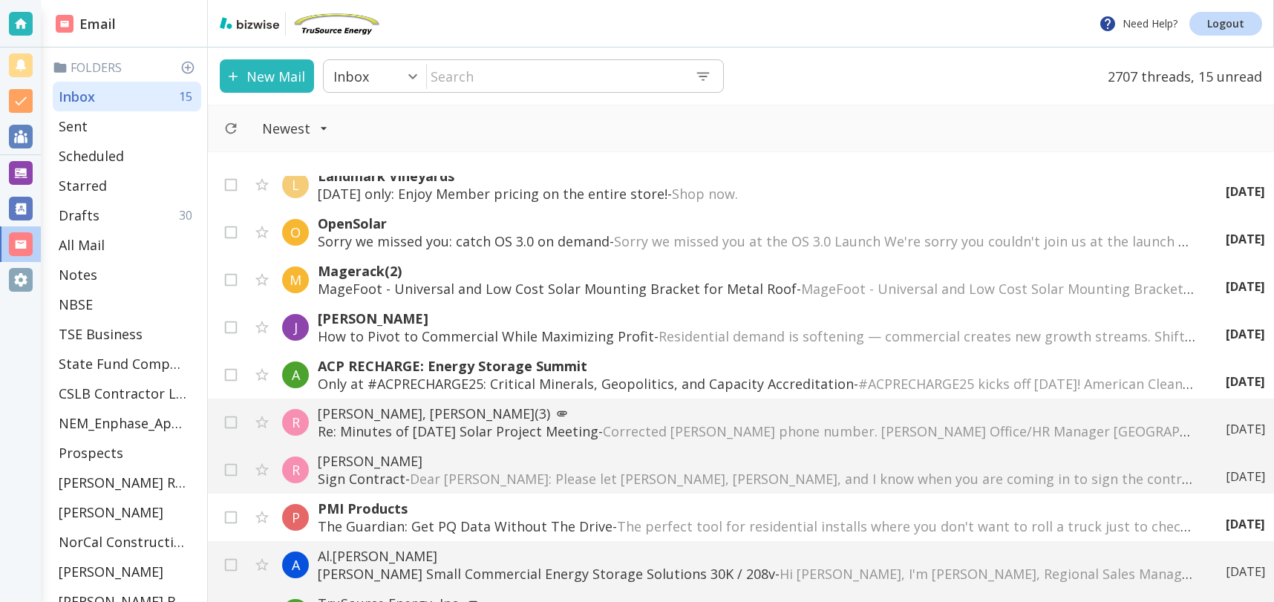
scroll to position [654, 0]
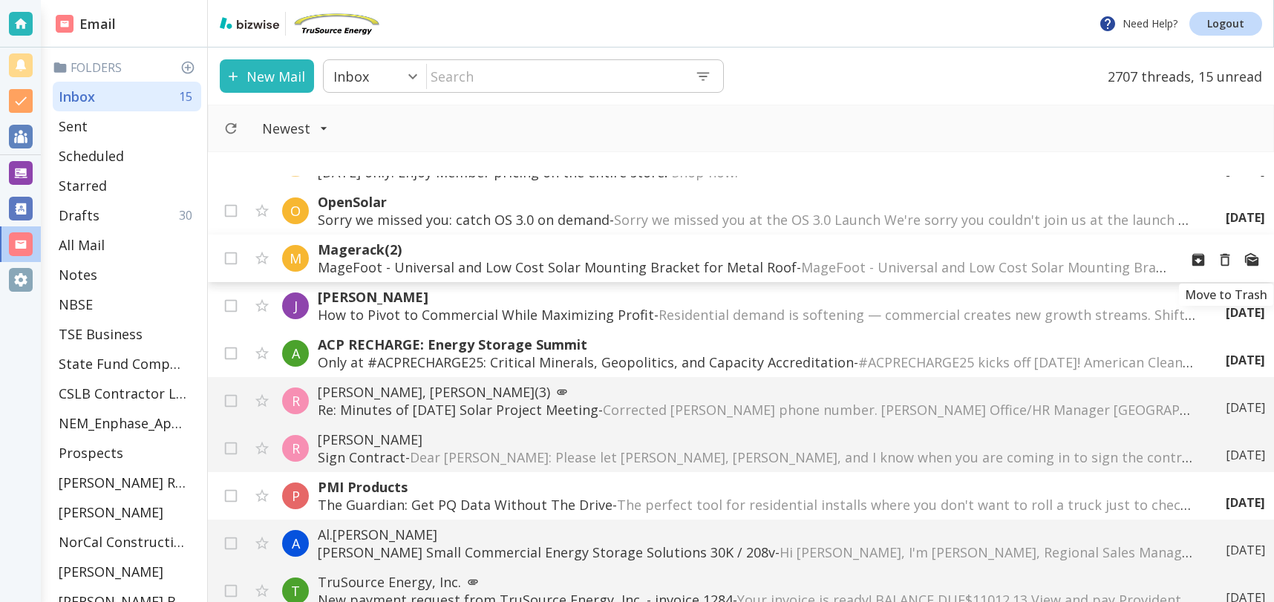
click at [1228, 263] on icon "Move to Trash" at bounding box center [1225, 260] width 10 height 13
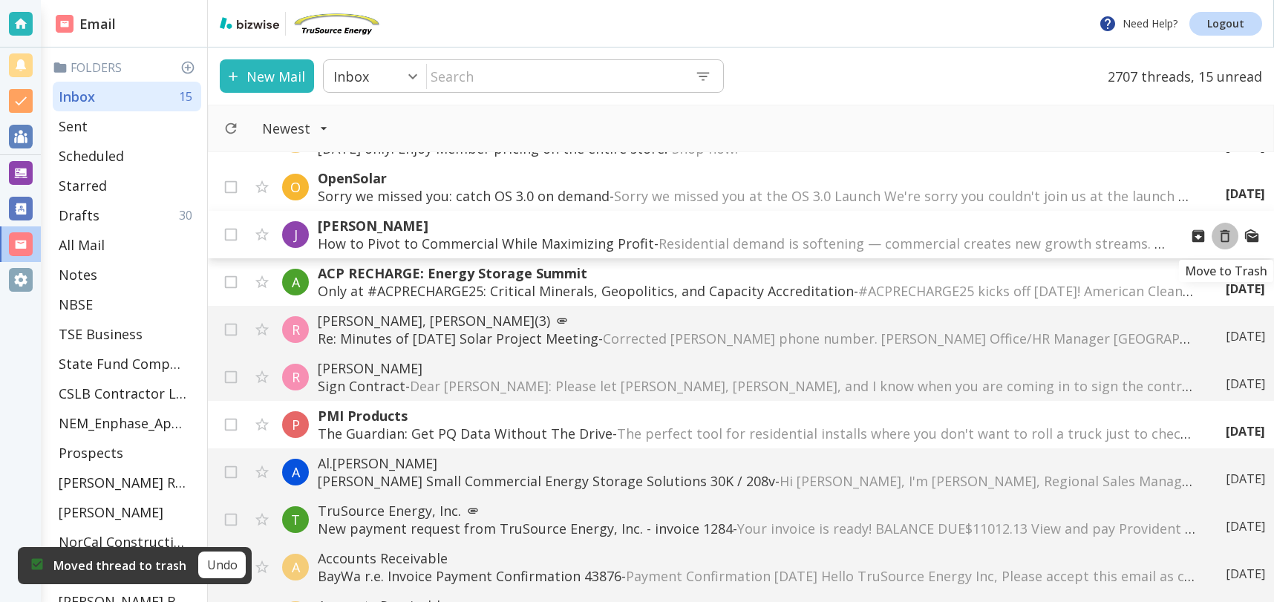
click at [1226, 237] on icon "Move to Trash" at bounding box center [1224, 236] width 16 height 16
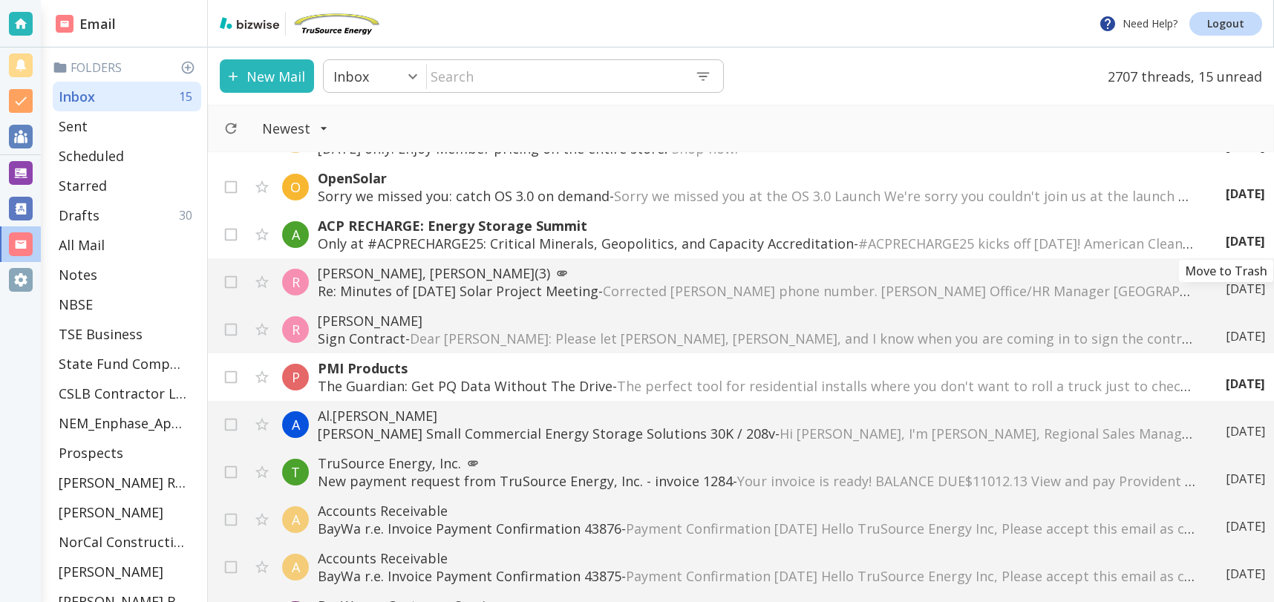
click at [0, 0] on icon "Move to Trash" at bounding box center [0, 0] width 0 height 0
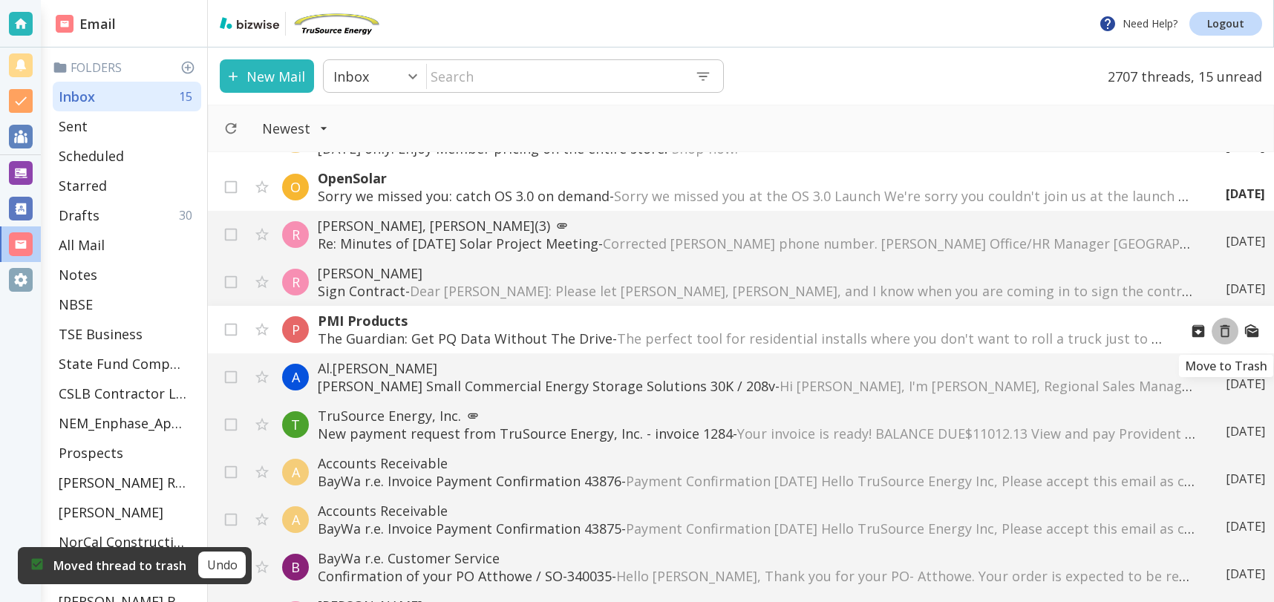
click at [1228, 330] on icon "Move to Trash" at bounding box center [1225, 331] width 10 height 13
